Goal: Information Seeking & Learning: Learn about a topic

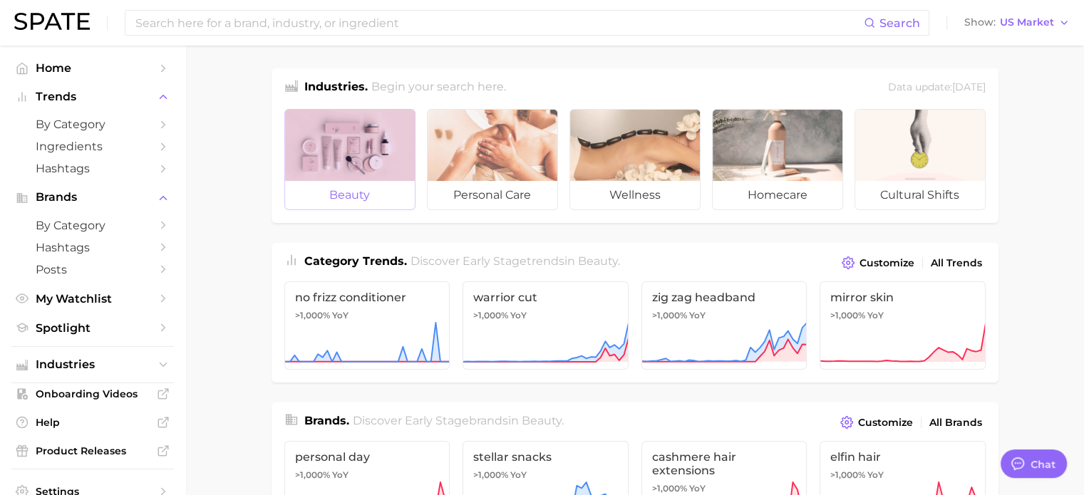
click at [328, 182] on span "beauty" at bounding box center [350, 195] width 130 height 29
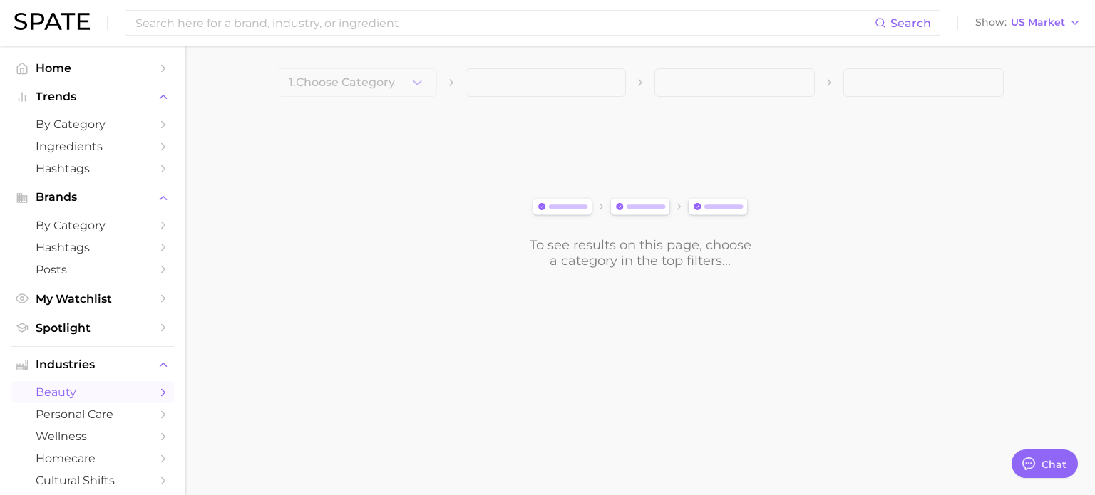
click at [79, 394] on span "beauty" at bounding box center [93, 393] width 114 height 14
click at [145, 393] on link "beauty" at bounding box center [92, 392] width 162 height 22
click at [162, 393] on polyline "Sidebar" at bounding box center [164, 392] width 4 height 6
click at [157, 393] on icon "Sidebar" at bounding box center [163, 392] width 13 height 13
click at [412, 83] on icon "button" at bounding box center [417, 83] width 15 height 15
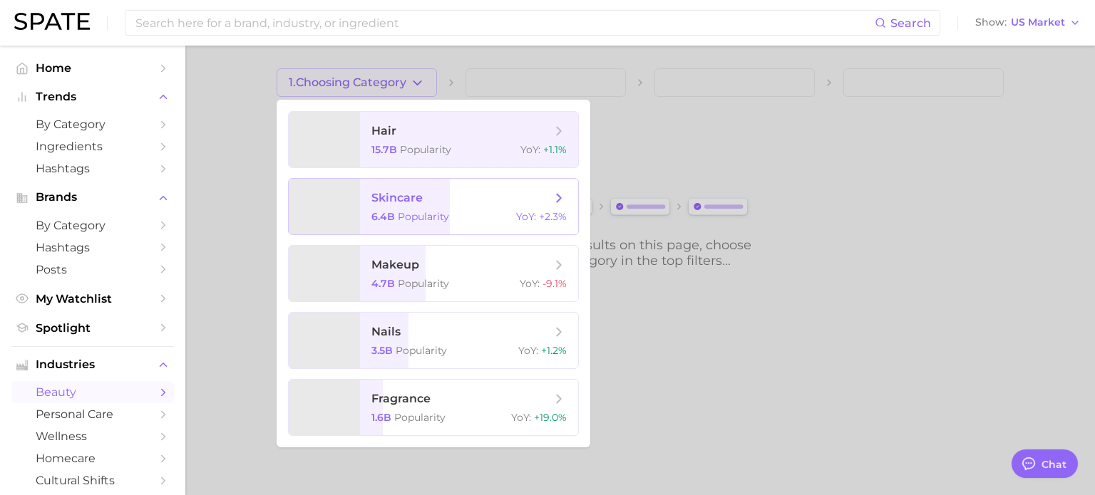
click at [436, 208] on span "skincare 6.4b Popularity YoY : +2.3%" at bounding box center [469, 207] width 218 height 56
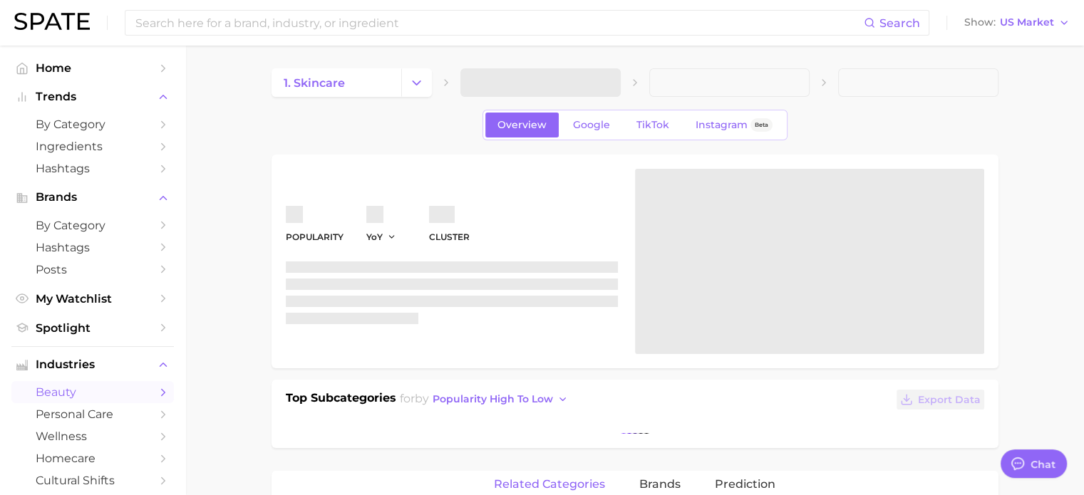
type textarea "x"
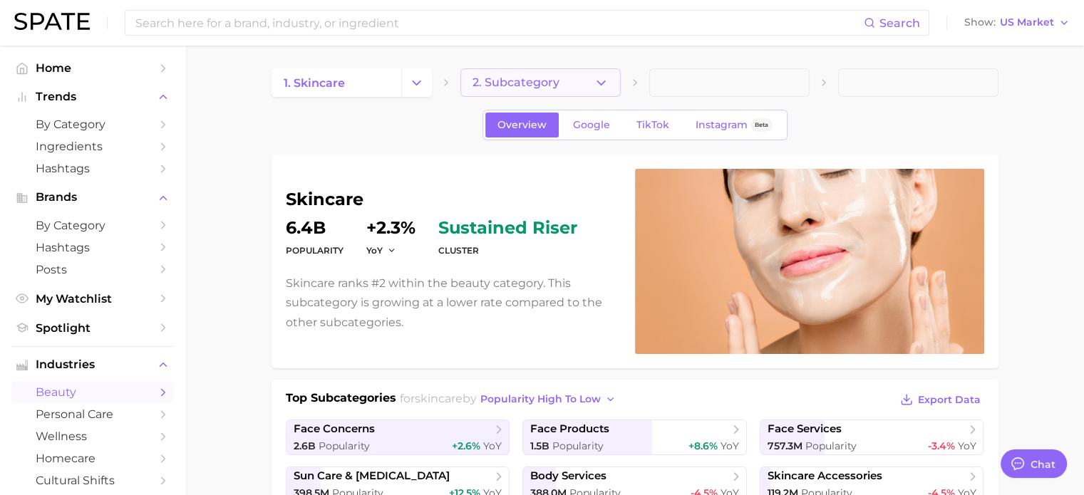
click at [592, 68] on button "2. Subcategory" at bounding box center [540, 82] width 160 height 29
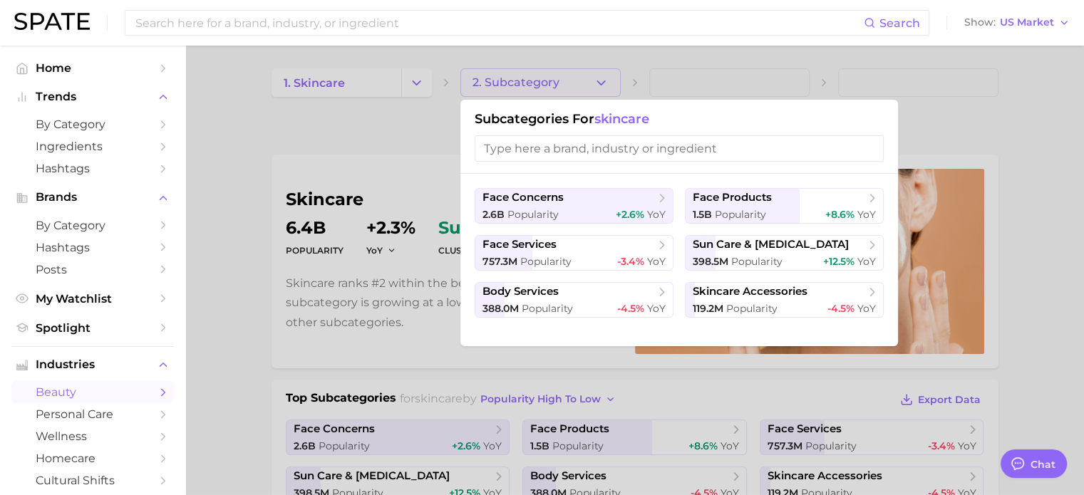
click at [331, 140] on div at bounding box center [542, 247] width 1084 height 495
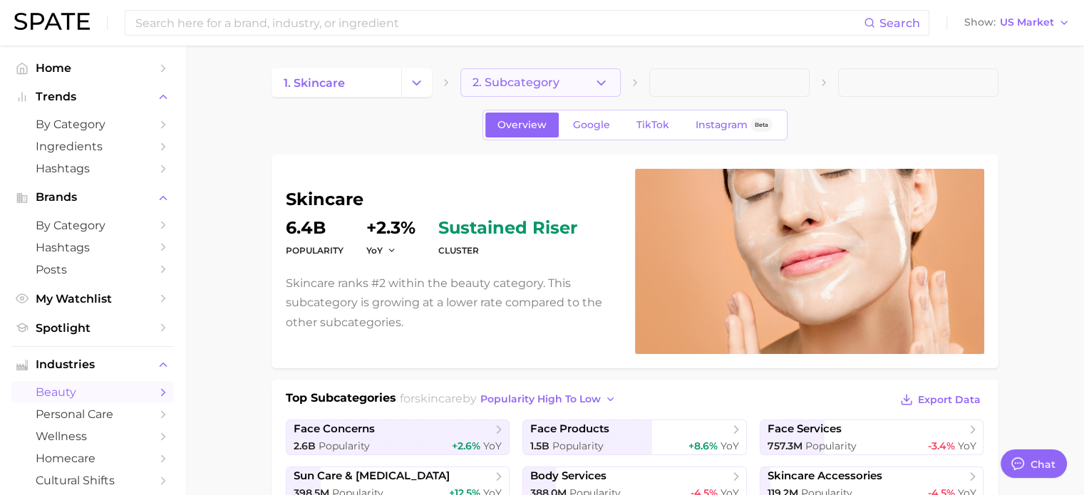
click at [585, 82] on button "2. Subcategory" at bounding box center [540, 82] width 160 height 29
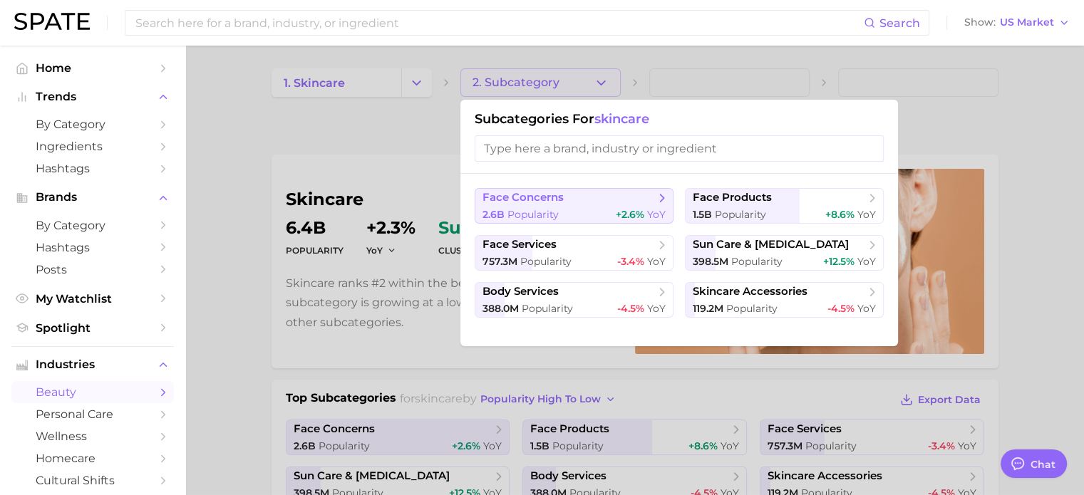
click at [606, 209] on div "2.6b Popularity +2.6% YoY" at bounding box center [573, 215] width 183 height 14
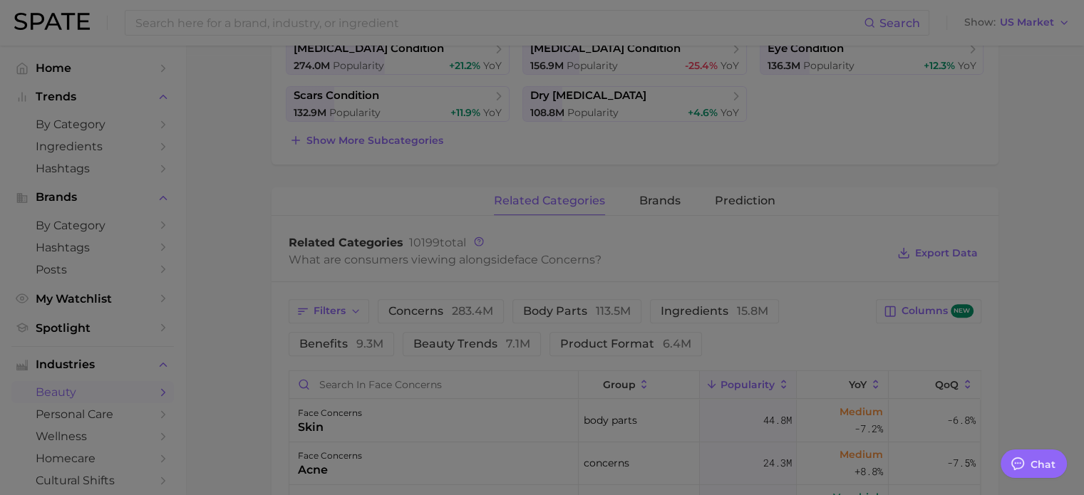
click at [242, 321] on div at bounding box center [542, 256] width 1084 height 1392
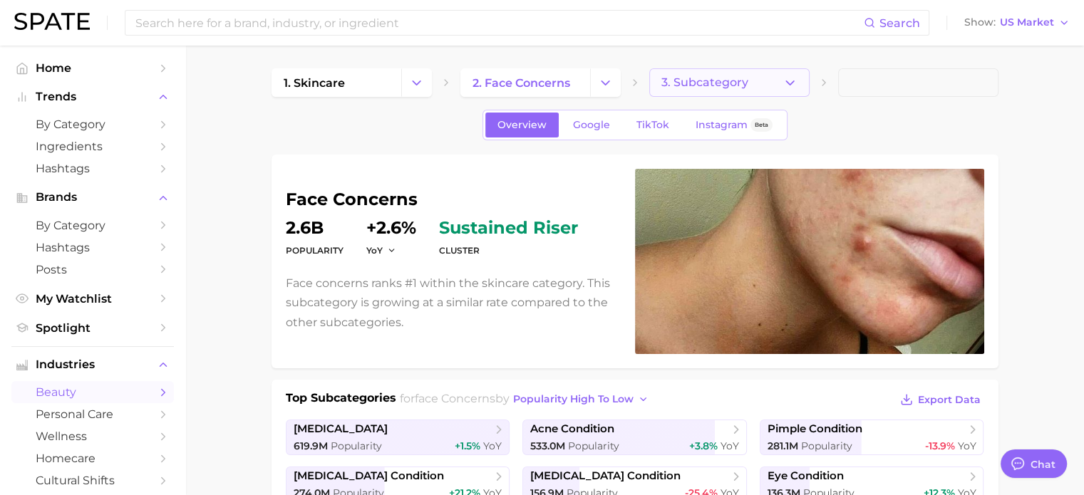
click at [735, 91] on button "3. Subcategory" at bounding box center [729, 82] width 160 height 29
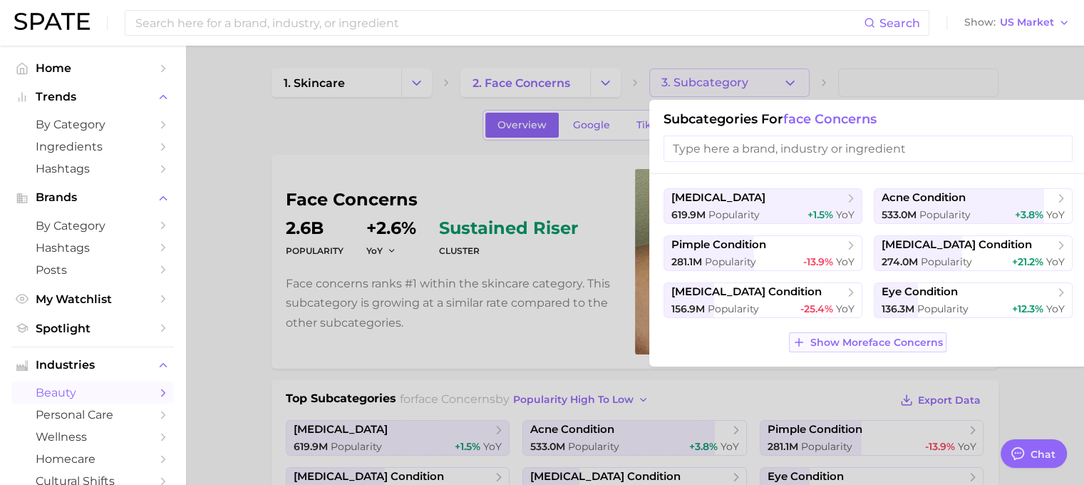
click at [810, 342] on span "Show More face concerns" at bounding box center [876, 342] width 133 height 12
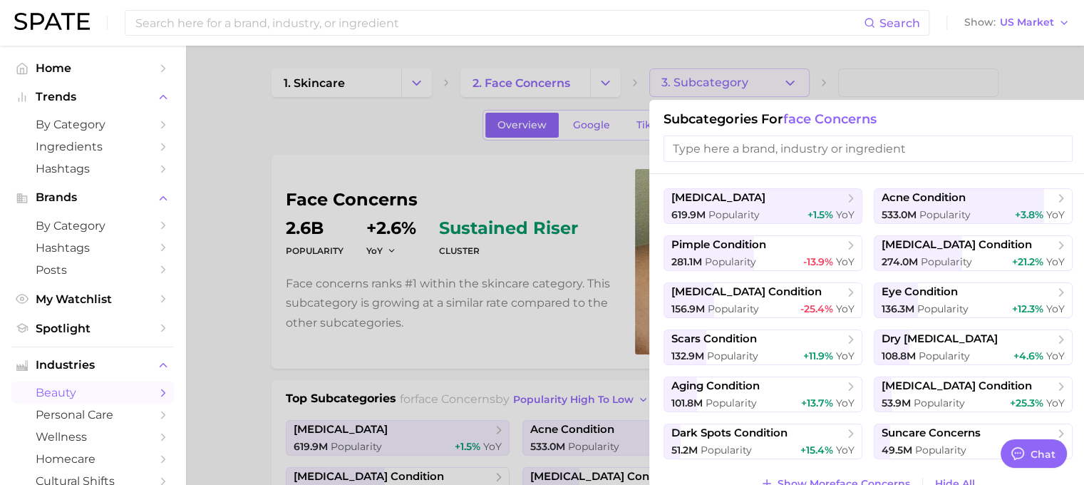
click at [801, 153] on input "search" at bounding box center [867, 148] width 409 height 26
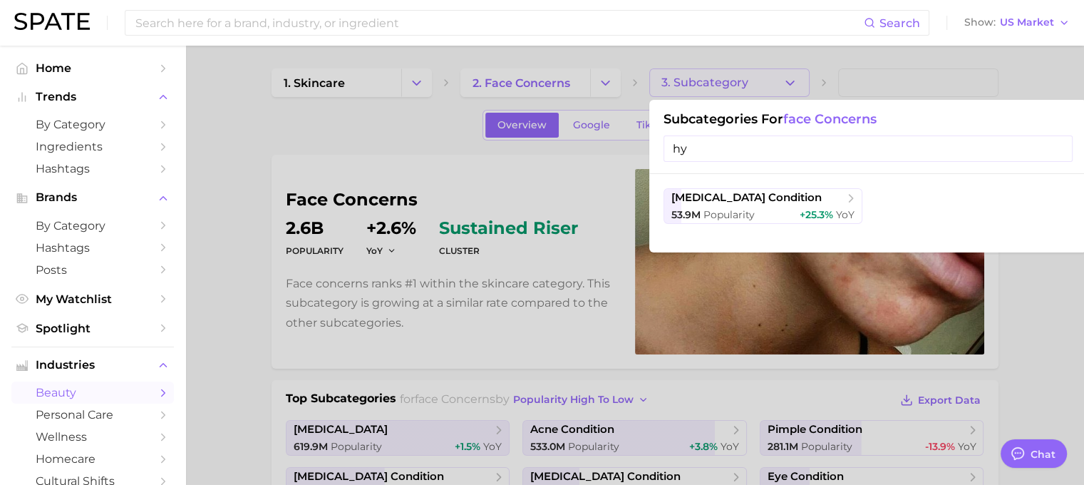
type input "h"
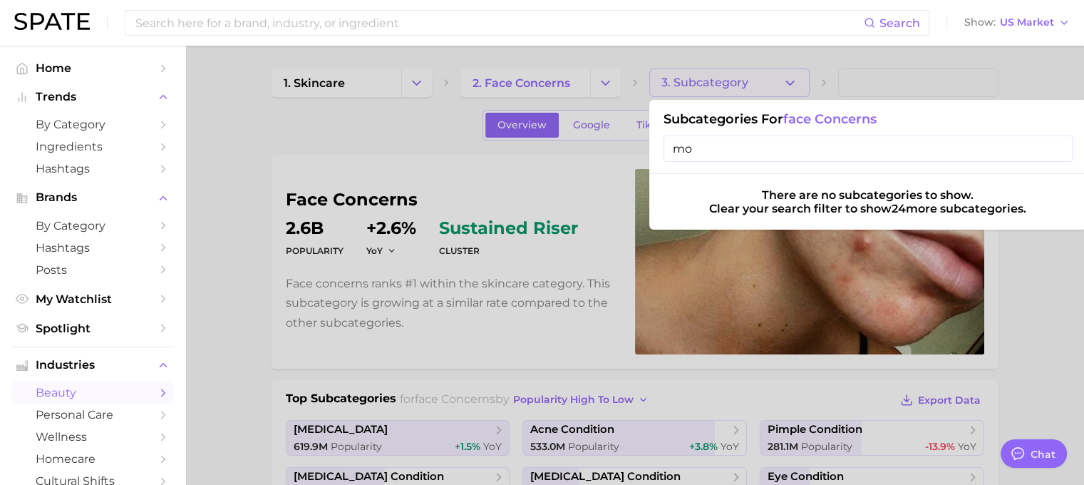
type input "m"
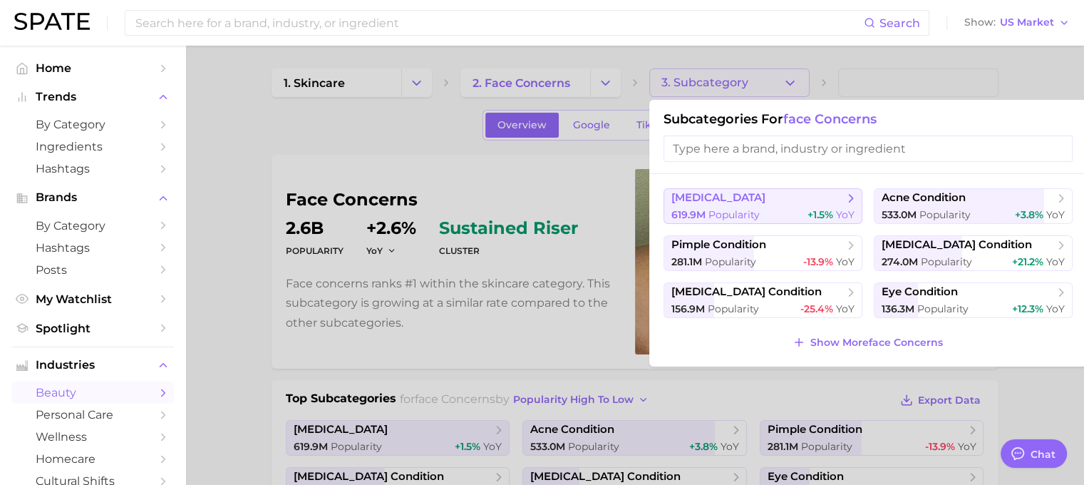
click at [849, 195] on polyline at bounding box center [851, 198] width 4 height 7
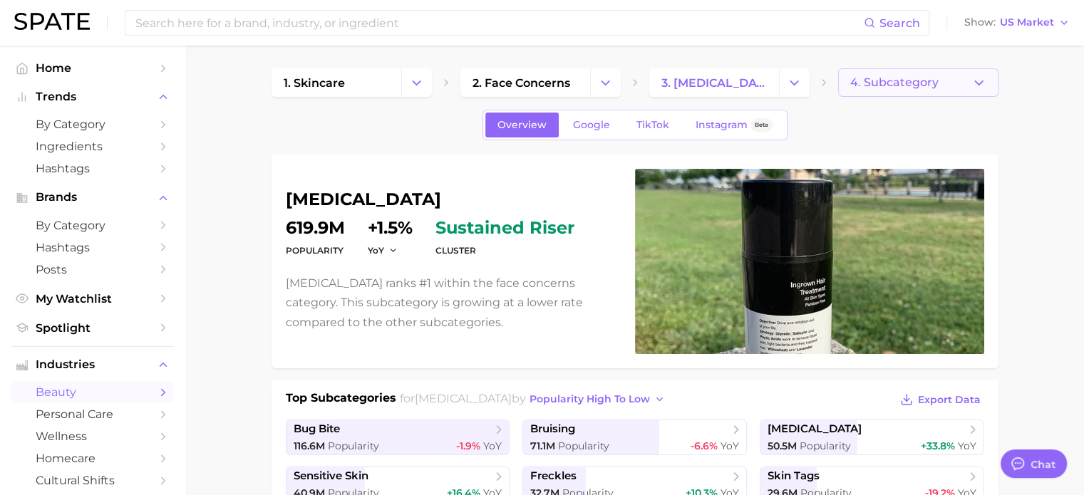
click at [962, 73] on button "4. Subcategory" at bounding box center [918, 82] width 160 height 29
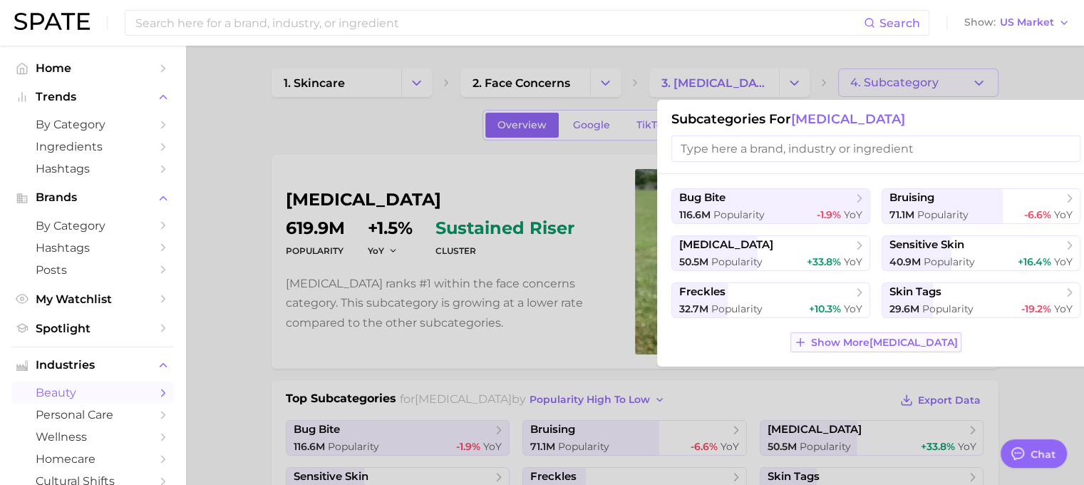
click at [844, 345] on span "Show More skin condition" at bounding box center [884, 342] width 147 height 12
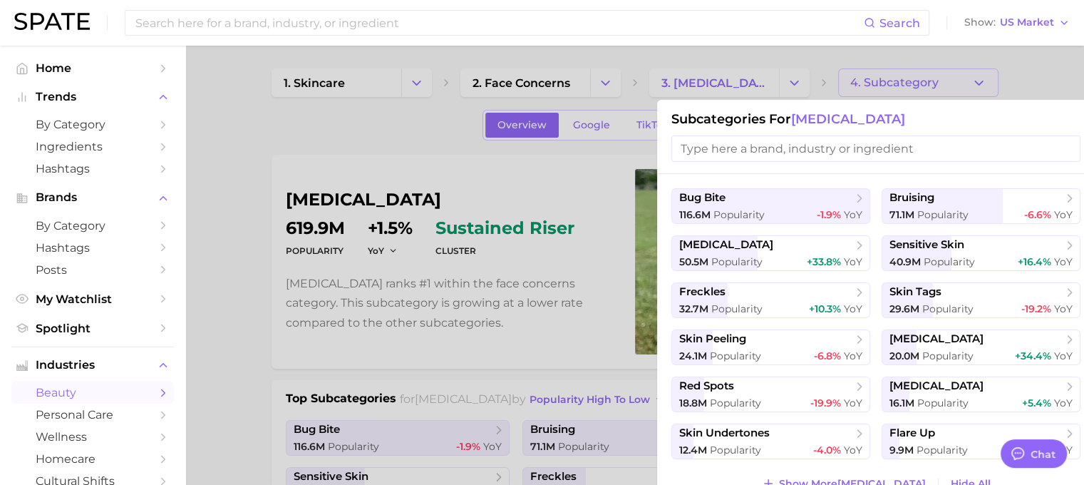
scroll to position [214, 0]
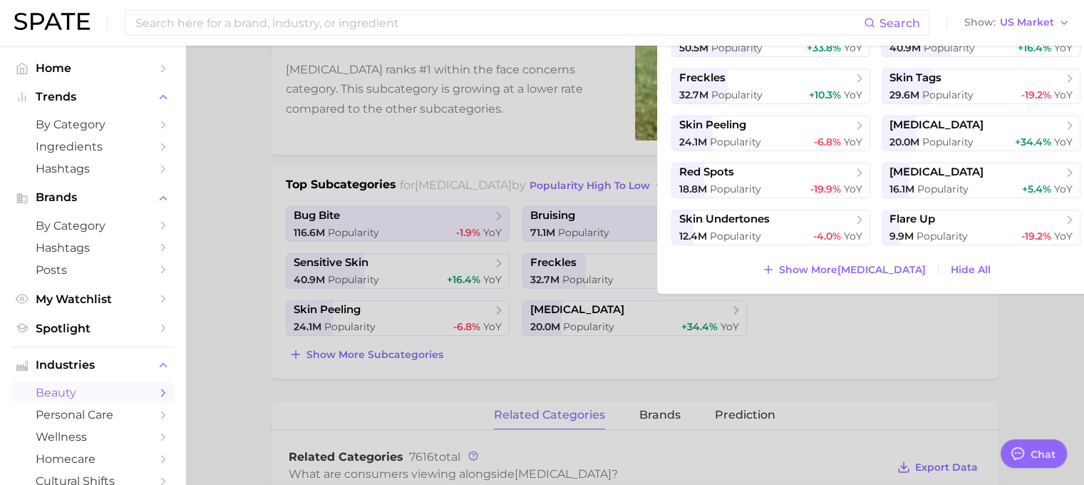
click at [268, 337] on div at bounding box center [542, 242] width 1084 height 485
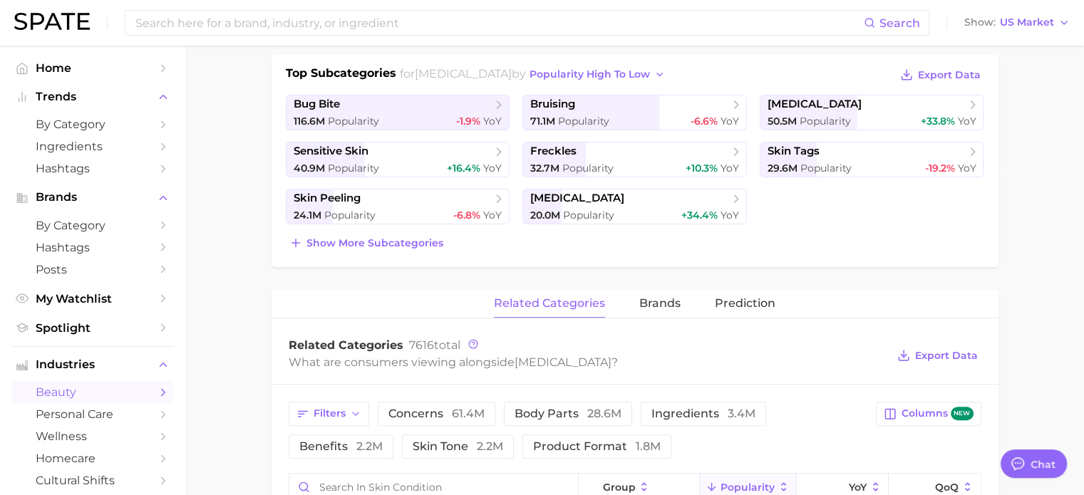
scroll to position [499, 0]
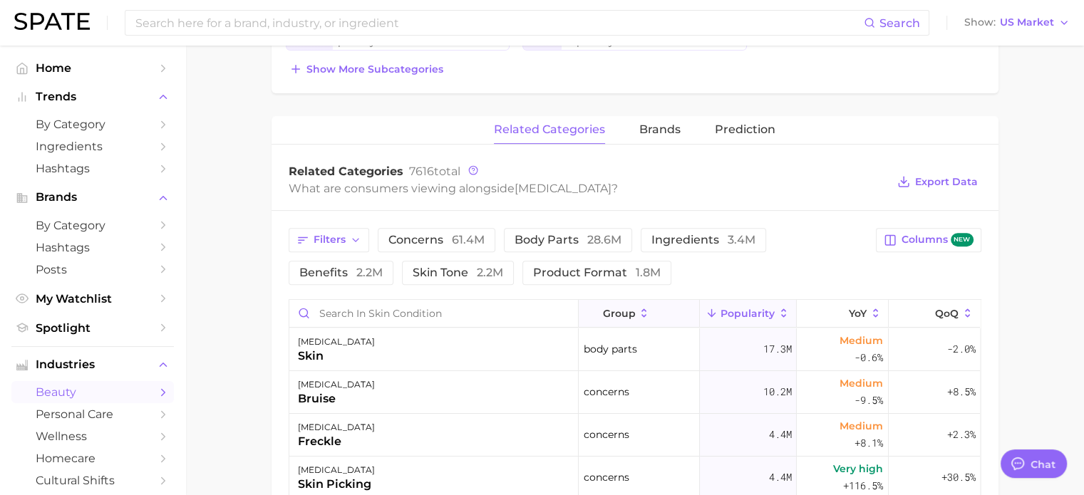
click at [638, 307] on icon at bounding box center [644, 313] width 13 height 13
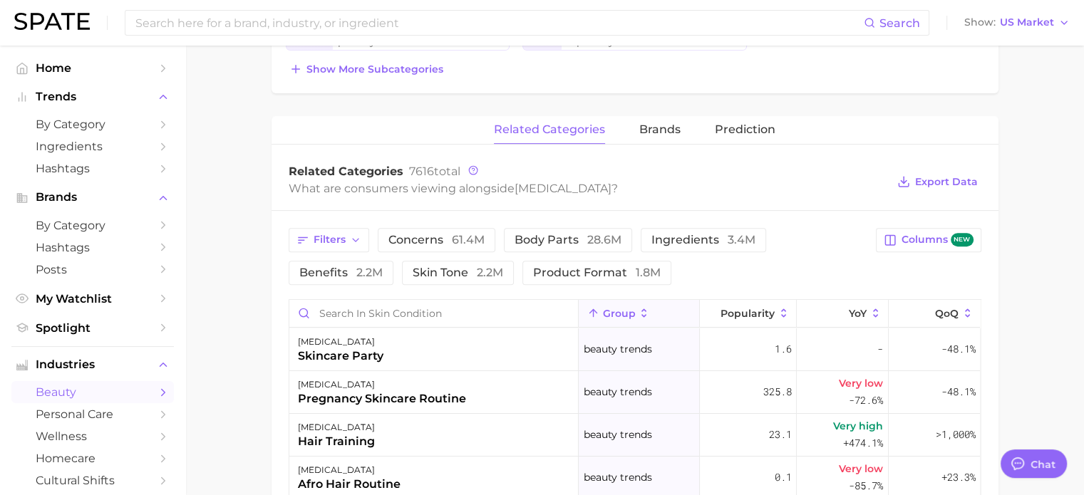
click at [638, 307] on icon at bounding box center [644, 313] width 13 height 13
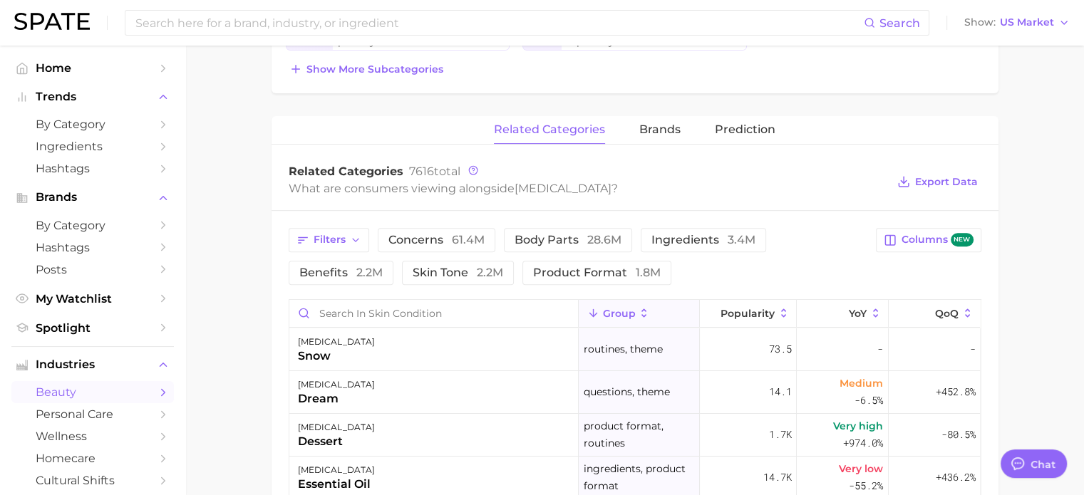
click at [629, 310] on button "group" at bounding box center [639, 314] width 121 height 28
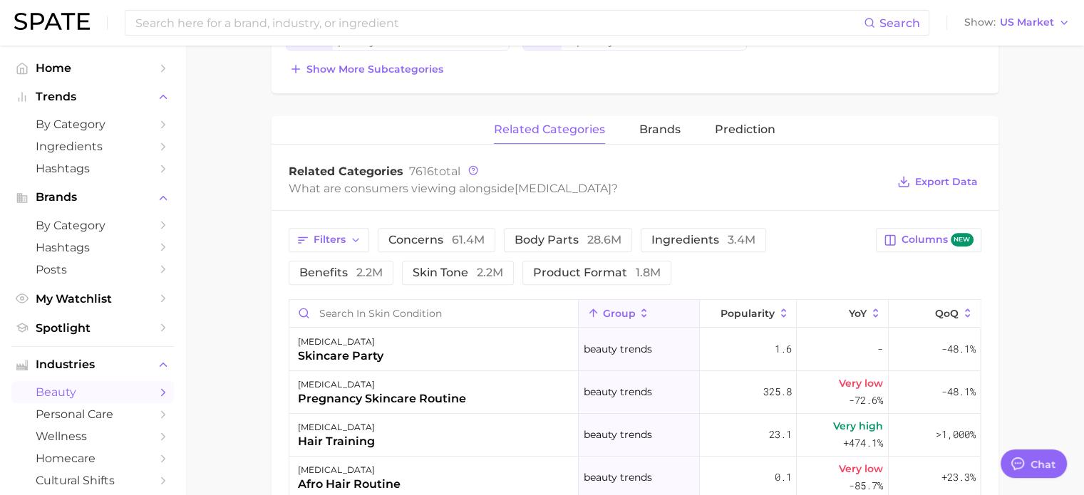
click at [628, 310] on button "group" at bounding box center [639, 314] width 121 height 28
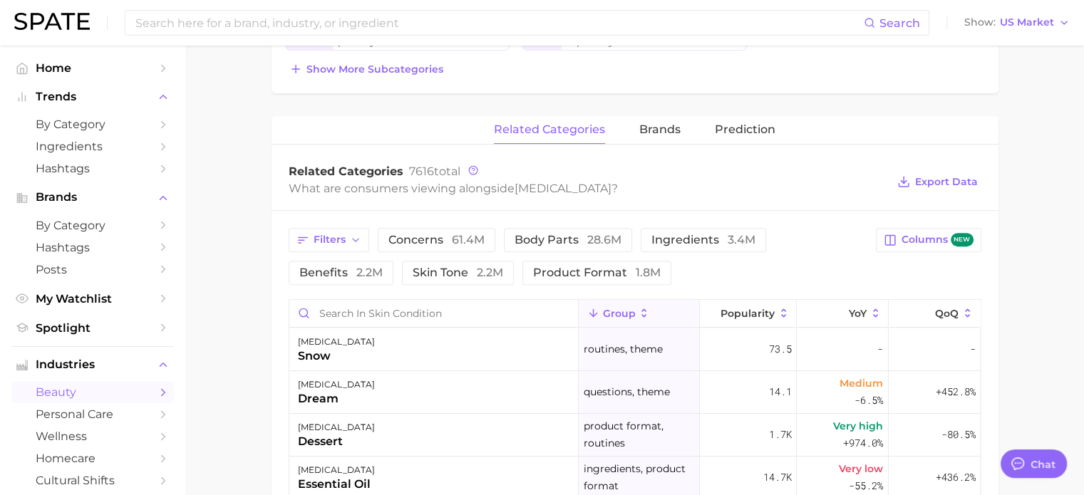
click at [638, 309] on icon at bounding box center [644, 313] width 13 height 13
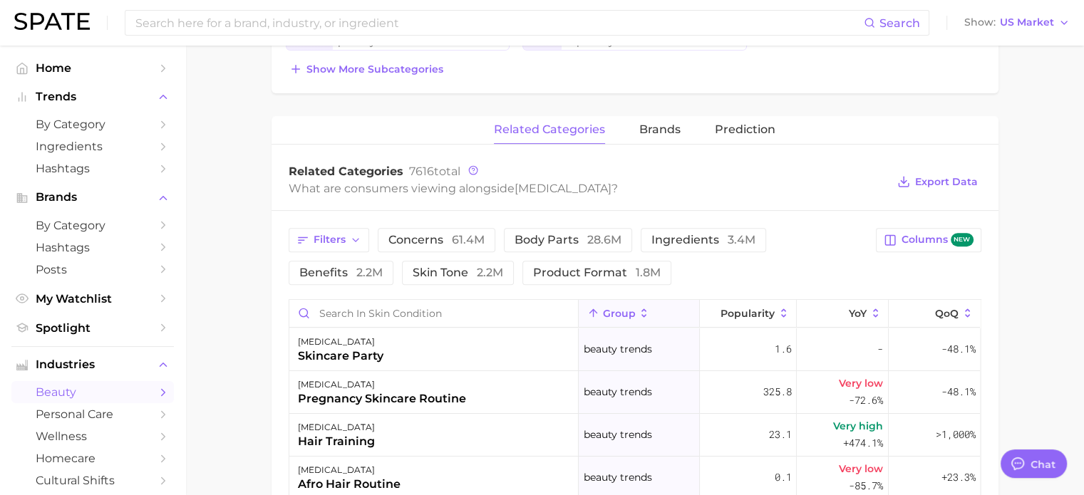
click at [638, 309] on icon at bounding box center [644, 313] width 13 height 13
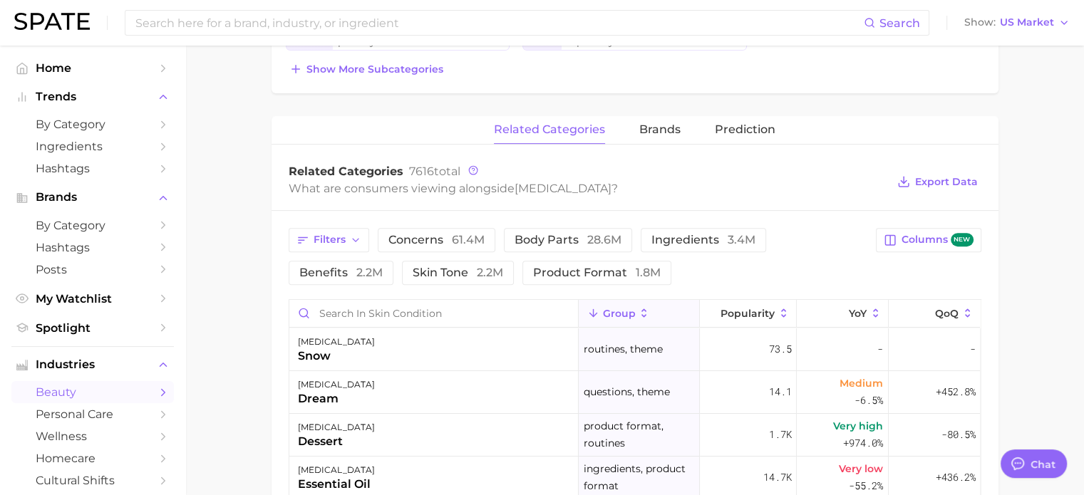
click at [624, 308] on span "group" at bounding box center [618, 313] width 33 height 11
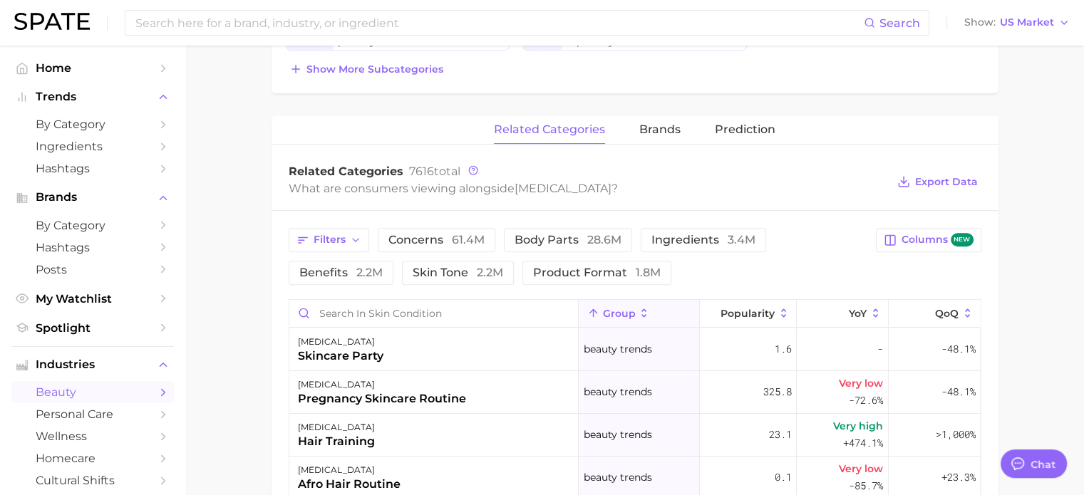
click at [624, 308] on span "group" at bounding box center [618, 313] width 33 height 11
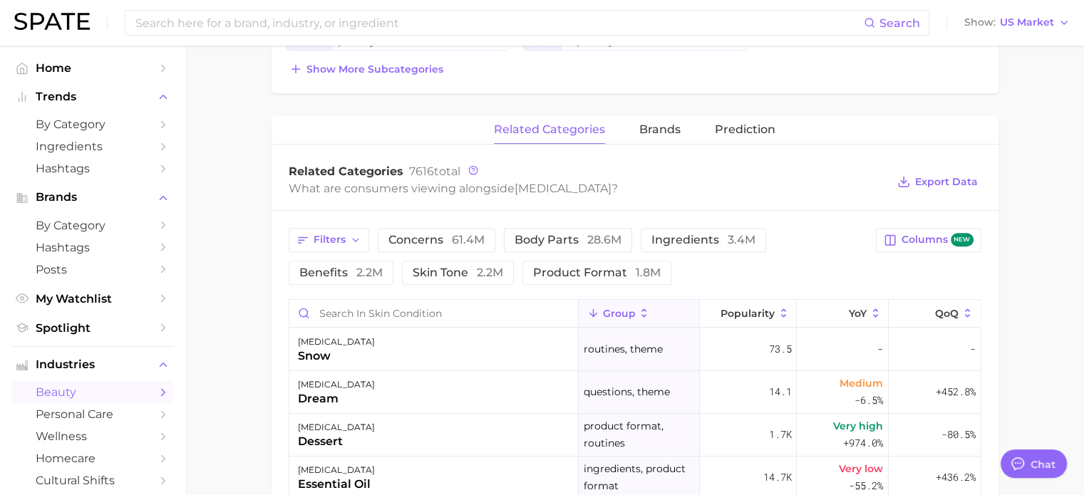
click at [626, 308] on span "group" at bounding box center [618, 313] width 33 height 11
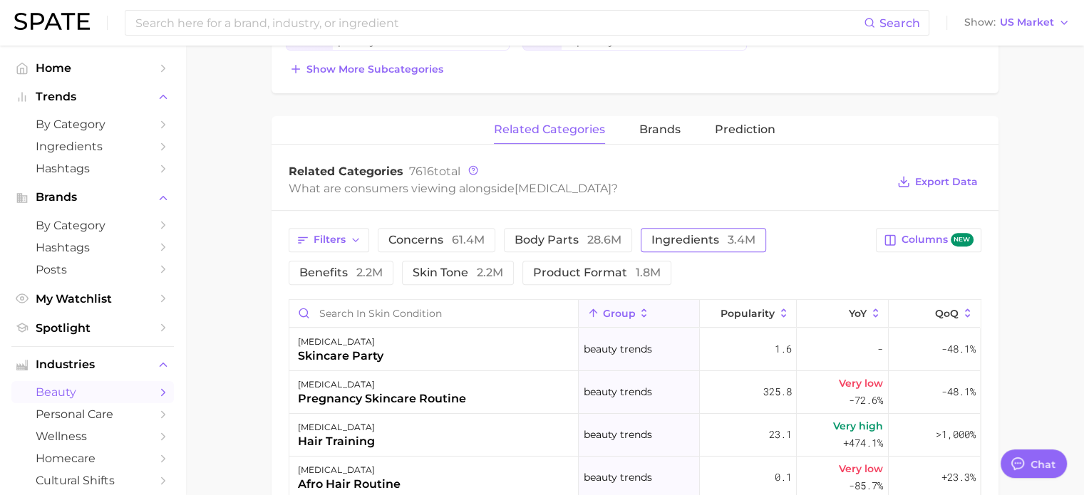
click at [683, 239] on span "ingredients 3.4m" at bounding box center [703, 239] width 104 height 11
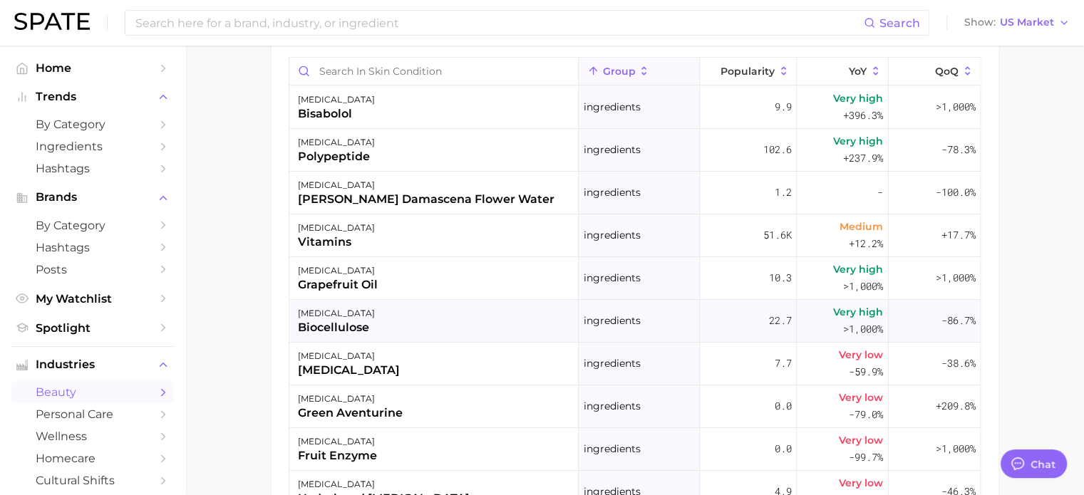
scroll to position [670, 0]
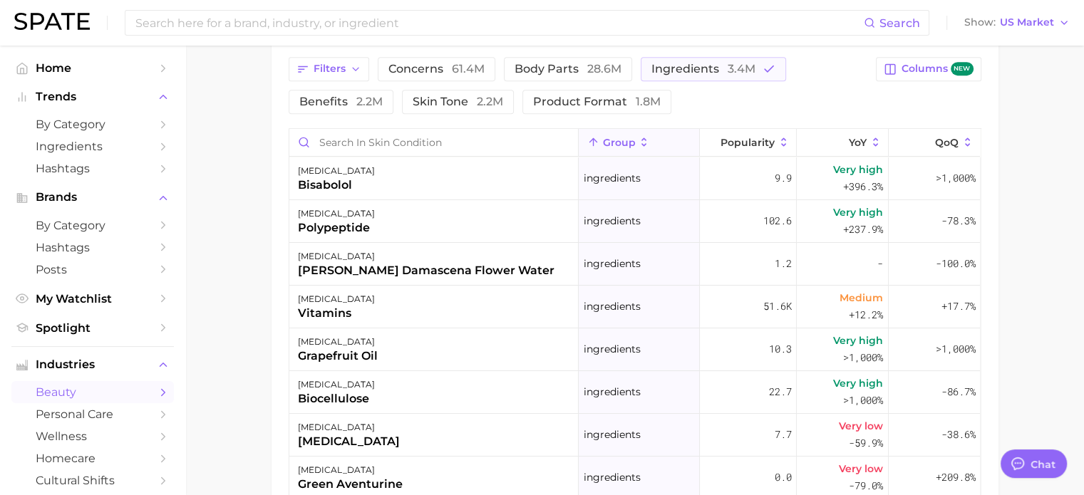
drag, startPoint x: 365, startPoint y: 185, endPoint x: 279, endPoint y: 187, distance: 85.6
click at [279, 187] on div "Filters concerns 61.4m body parts 28.6m ingredients 3.4m benefits 2.2m skin ton…" at bounding box center [635, 340] width 727 height 601
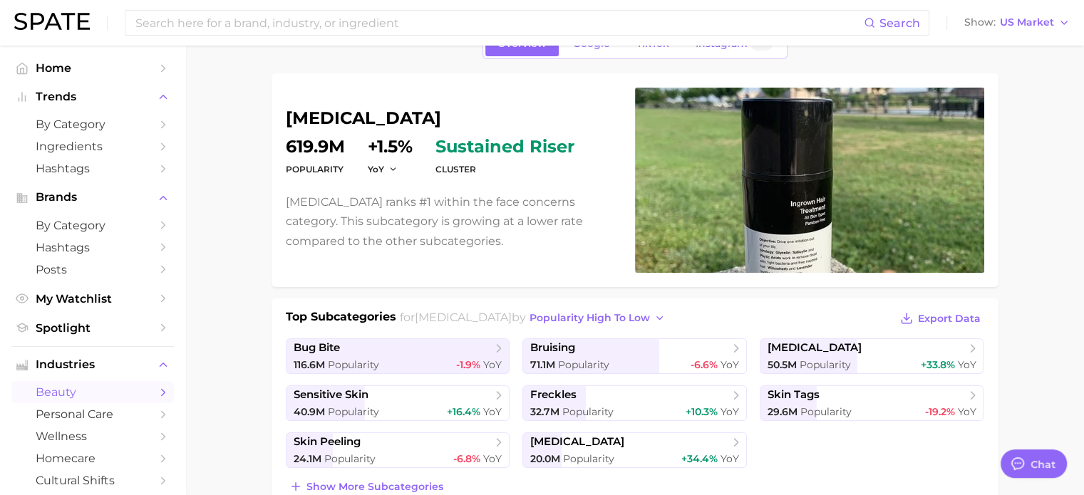
scroll to position [0, 0]
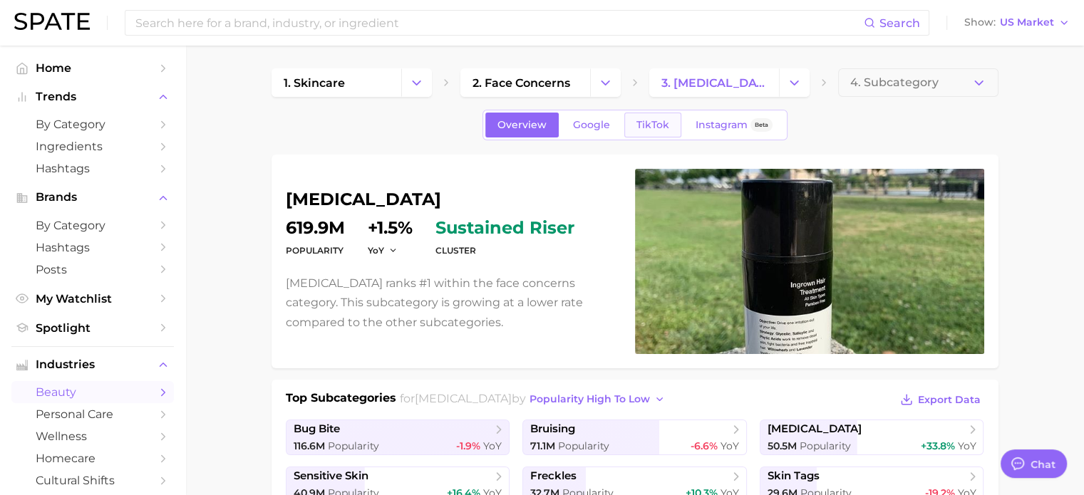
click at [647, 116] on link "TikTok" at bounding box center [652, 125] width 57 height 25
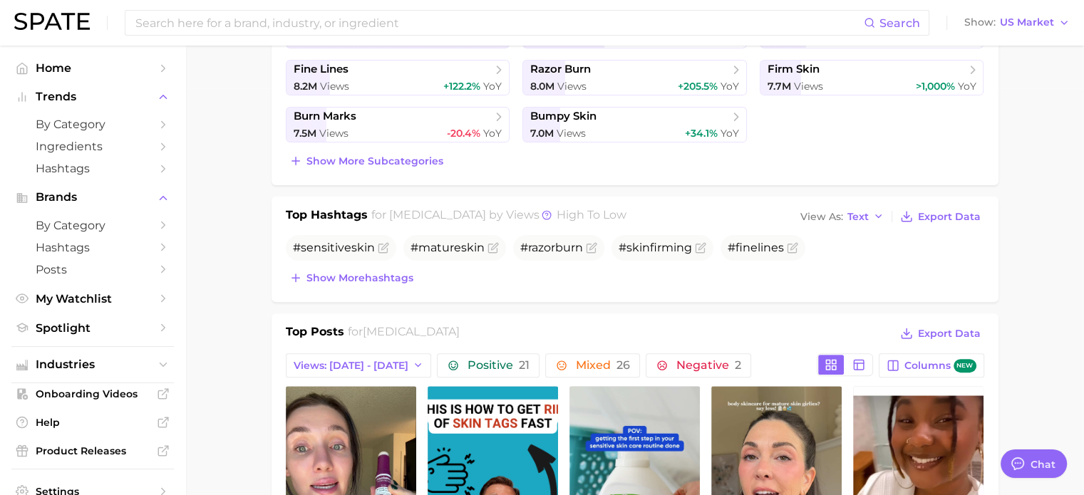
scroll to position [122, 0]
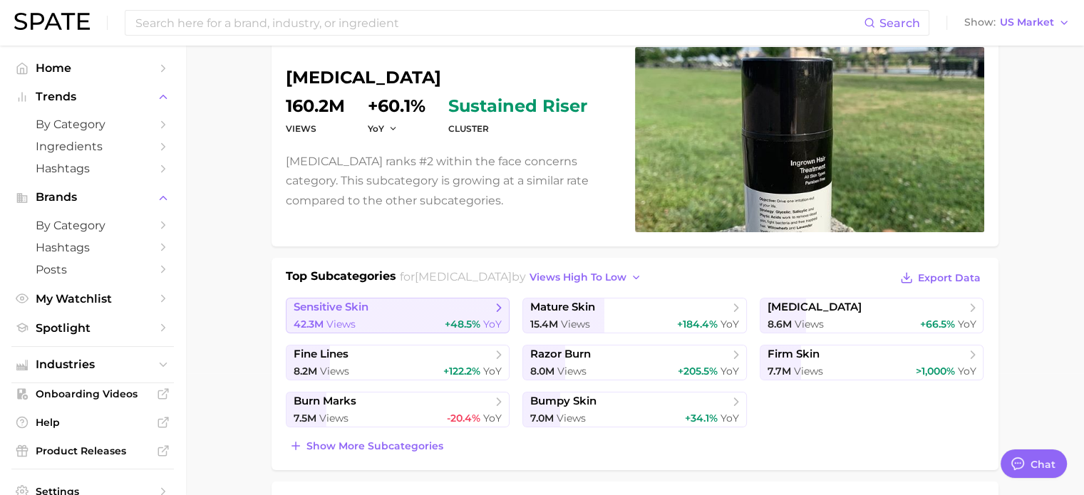
click at [498, 307] on icon at bounding box center [499, 308] width 14 height 14
